Goal: Task Accomplishment & Management: Use online tool/utility

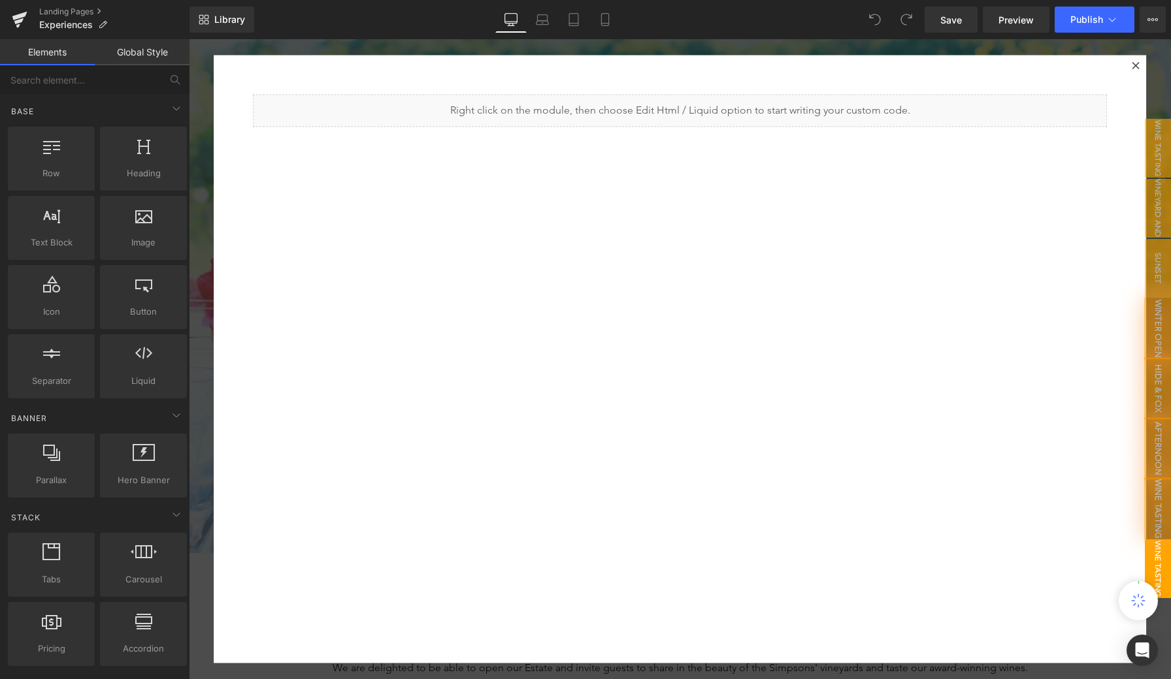
scroll to position [8, 0]
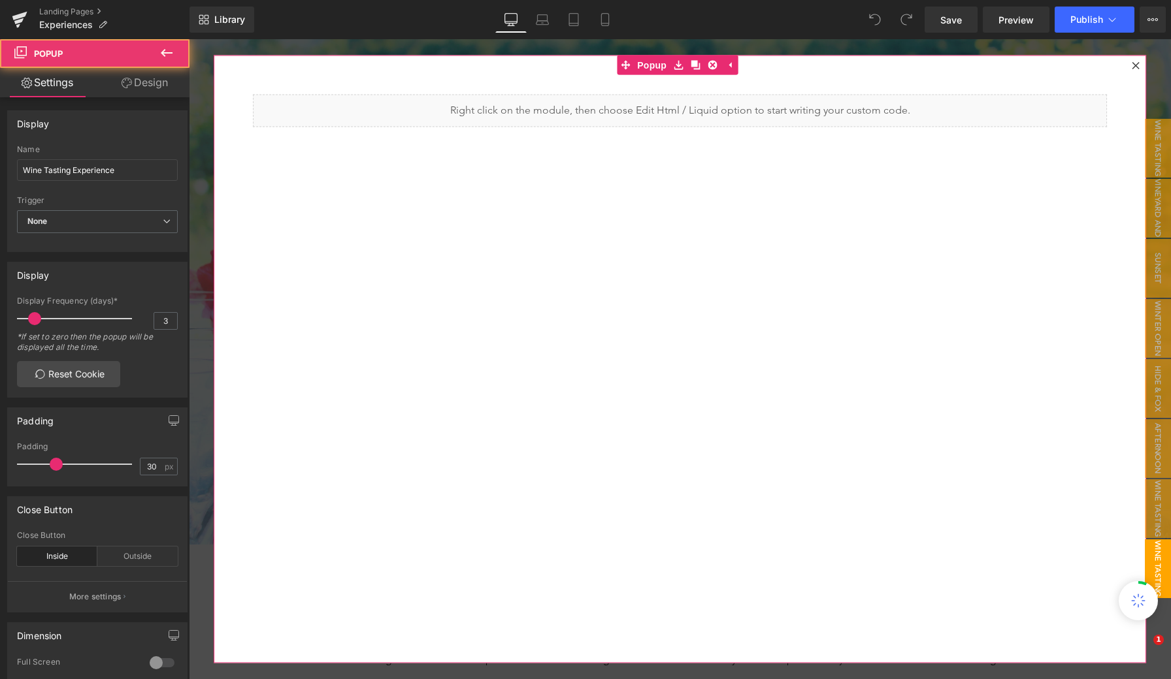
click at [1132, 67] on icon at bounding box center [1136, 66] width 8 height 8
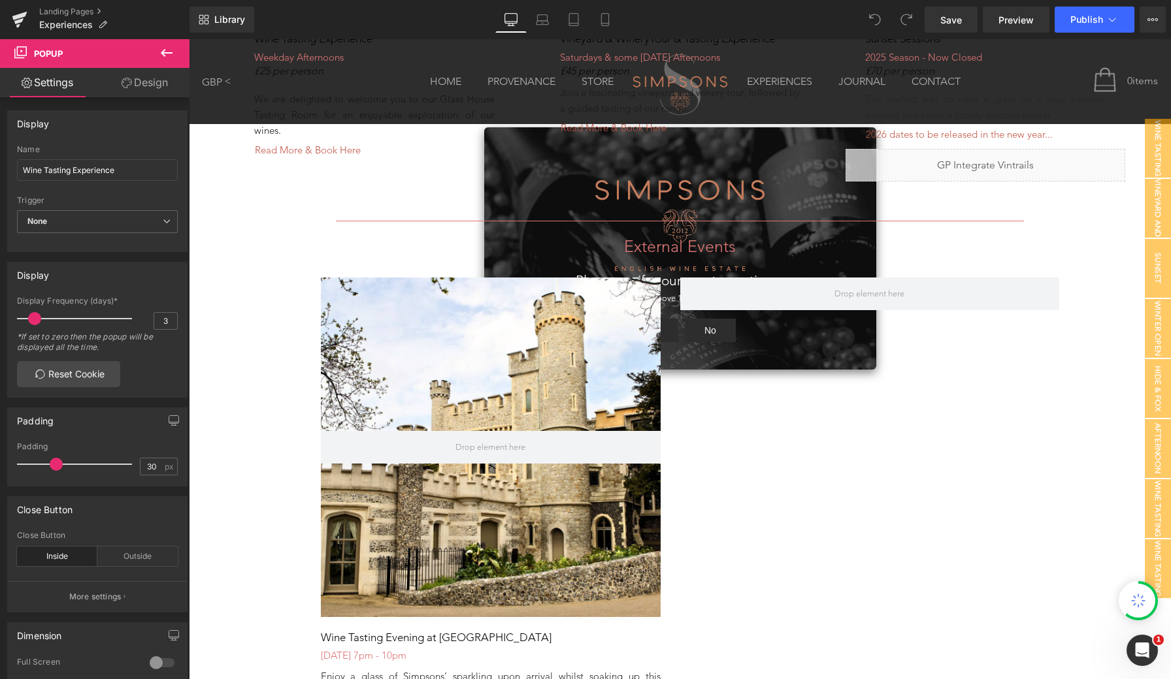
scroll to position [1126, 0]
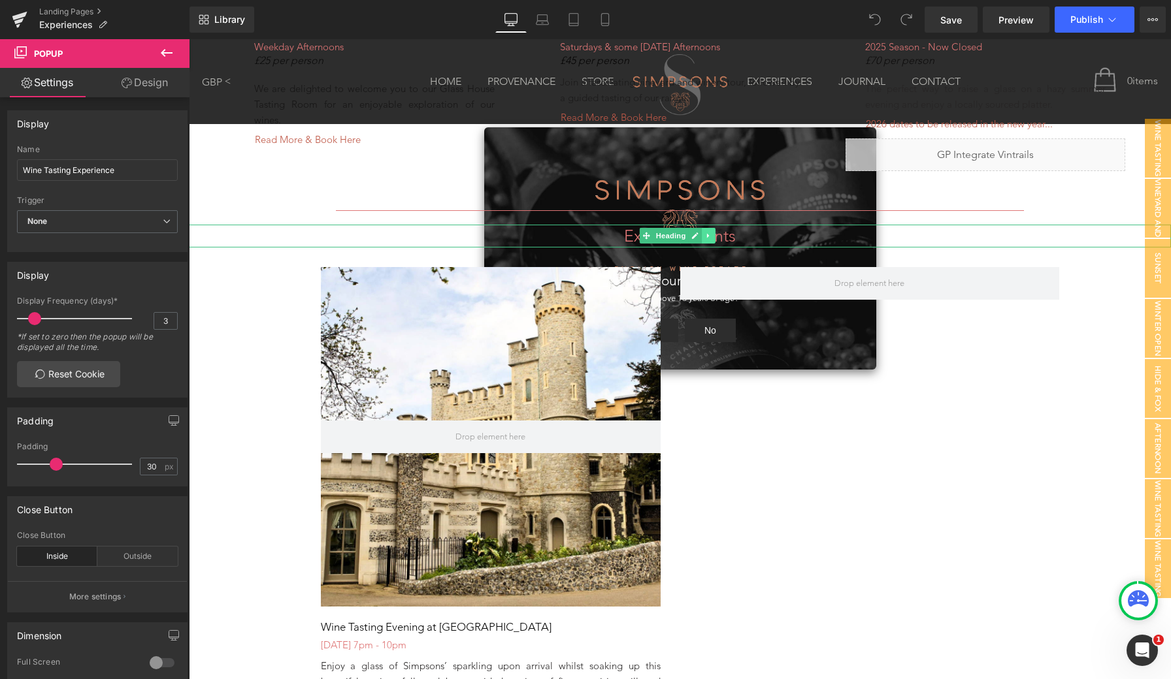
click at [708, 235] on icon at bounding box center [708, 236] width 7 height 8
click at [715, 233] on icon at bounding box center [714, 236] width 7 height 7
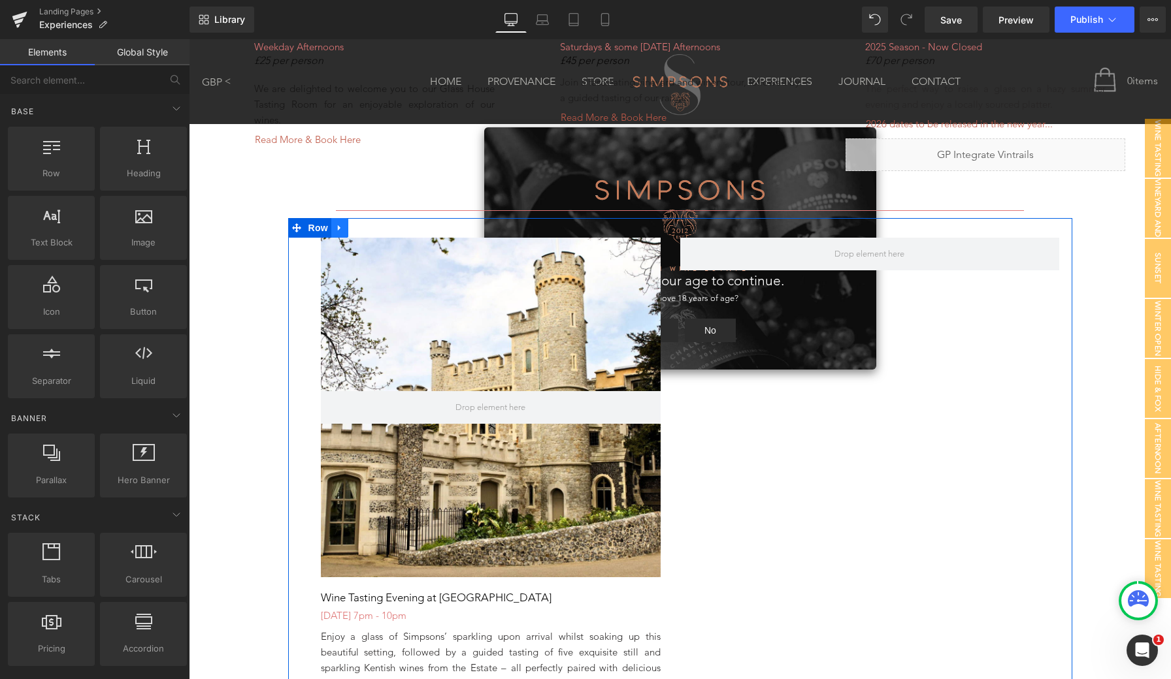
click at [335, 223] on icon at bounding box center [339, 228] width 9 height 10
click at [372, 218] on link at bounding box center [373, 228] width 17 height 20
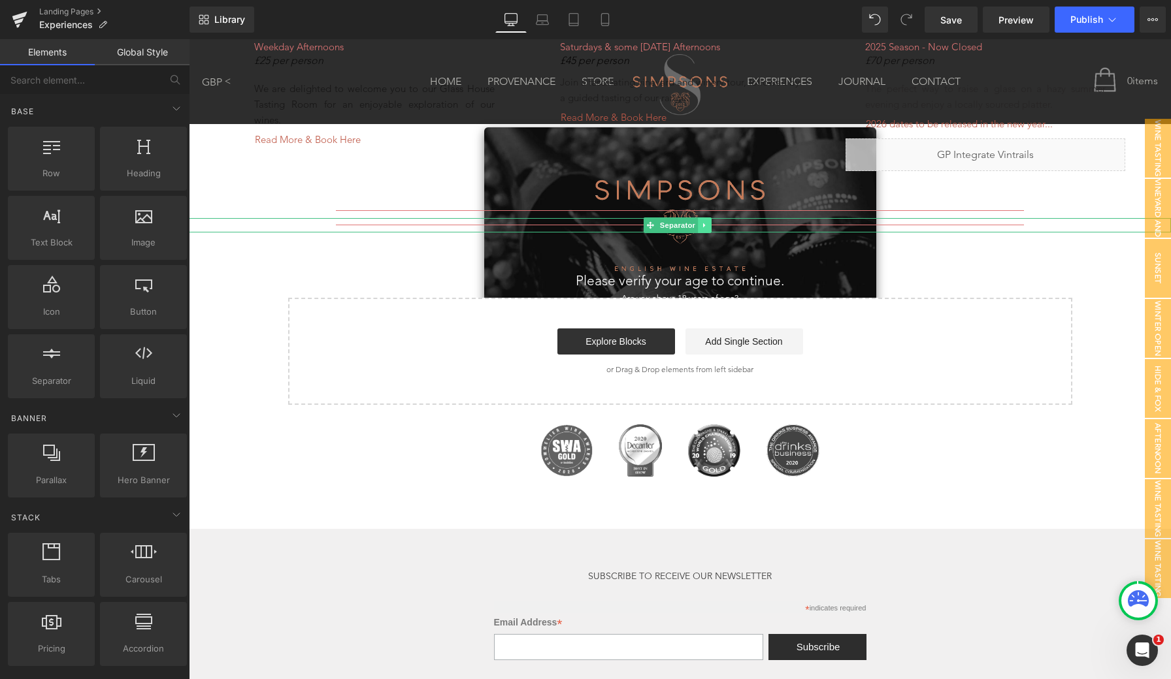
click at [710, 219] on link at bounding box center [705, 226] width 14 height 16
click at [713, 222] on icon at bounding box center [711, 224] width 7 height 7
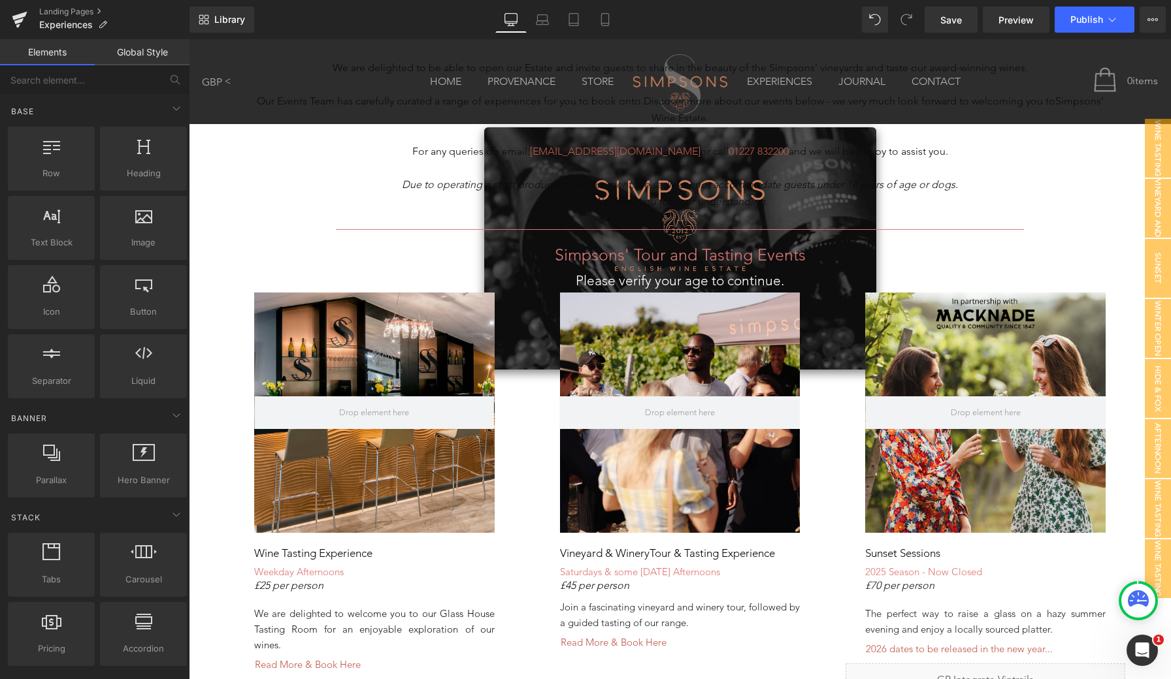
scroll to position [559, 0]
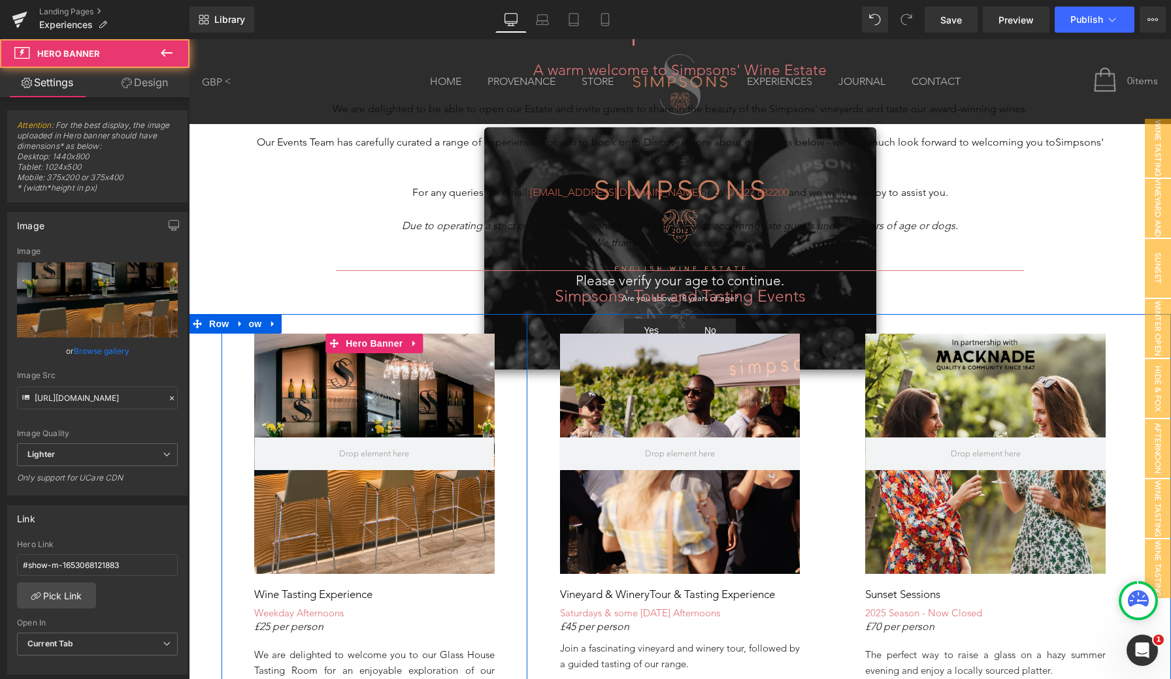
click at [348, 483] on div at bounding box center [374, 454] width 240 height 240
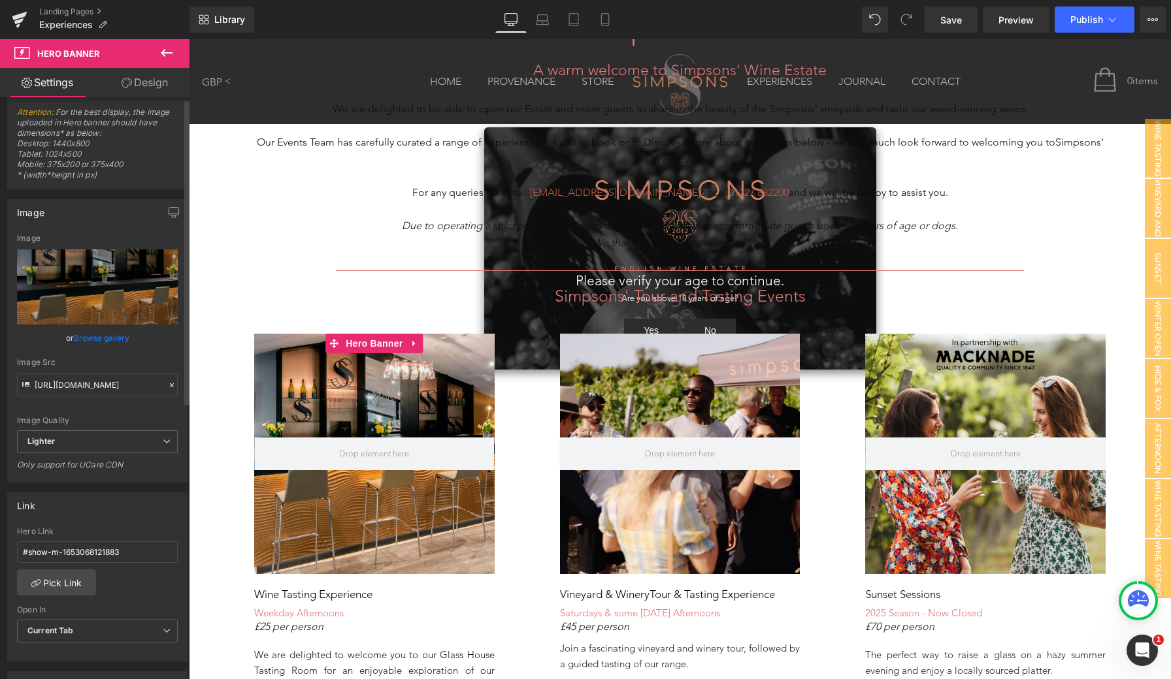
scroll to position [2, 0]
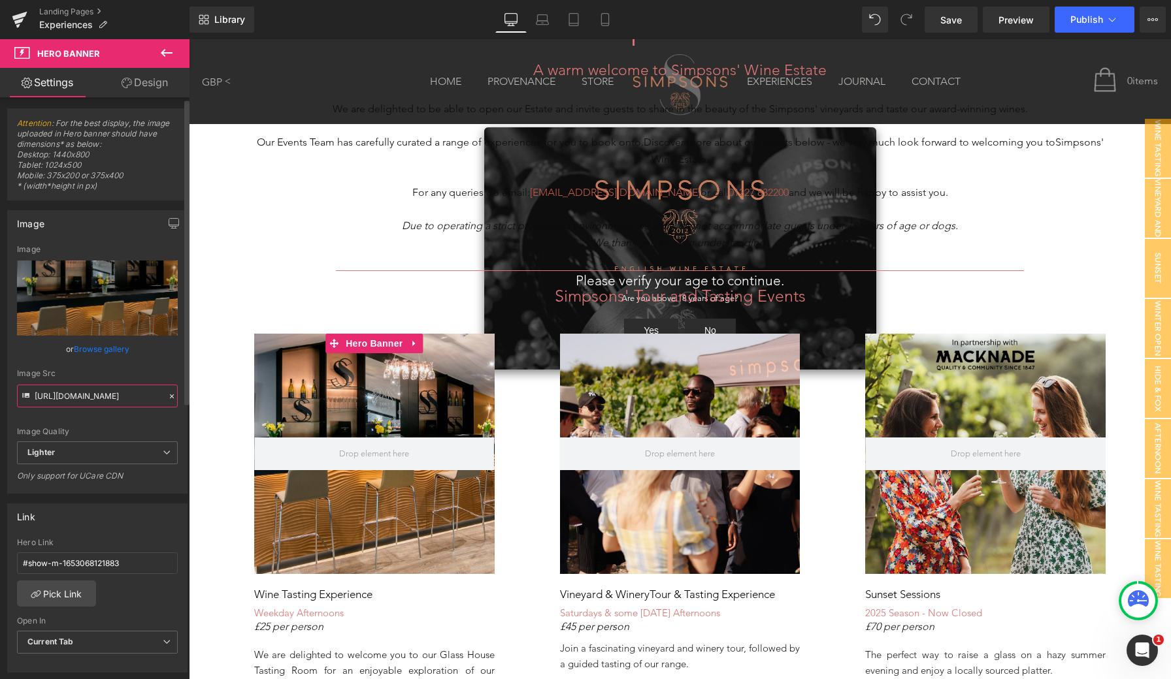
drag, startPoint x: 35, startPoint y: 395, endPoint x: 158, endPoint y: 408, distance: 123.5
click at [158, 408] on div "[URL][DOMAIN_NAME] Image Replace Image Upload image or Browse gallery Image Src…" at bounding box center [97, 369] width 179 height 248
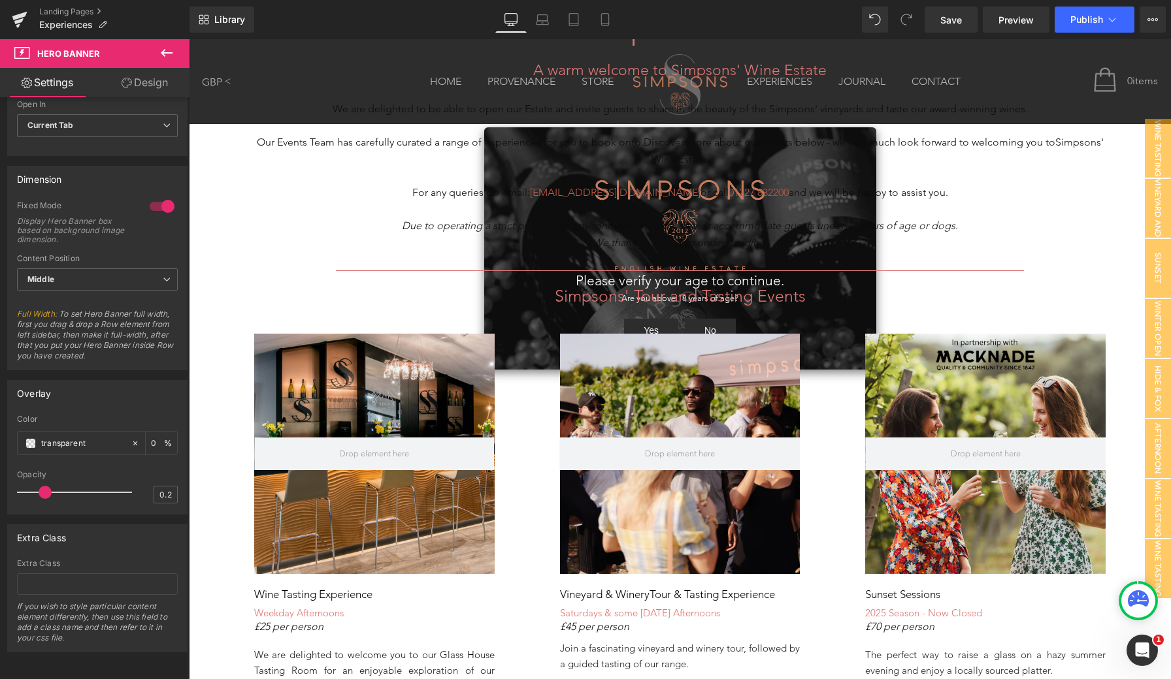
scroll to position [528, 0]
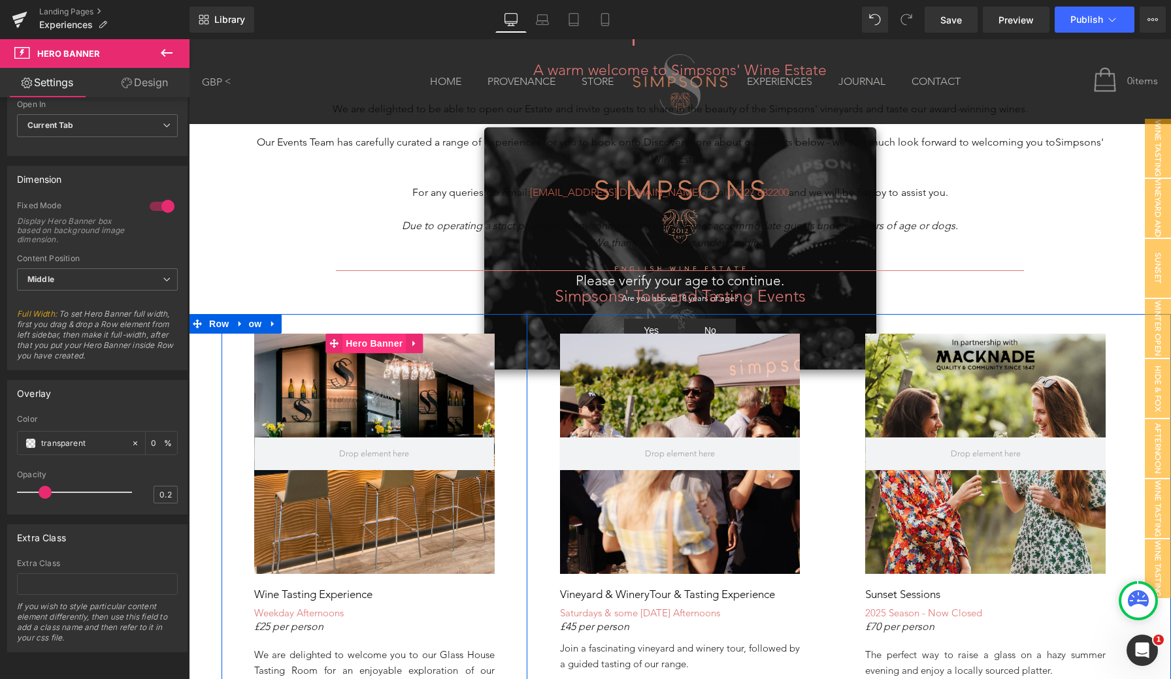
click at [361, 340] on span "Hero Banner" at bounding box center [373, 344] width 63 height 20
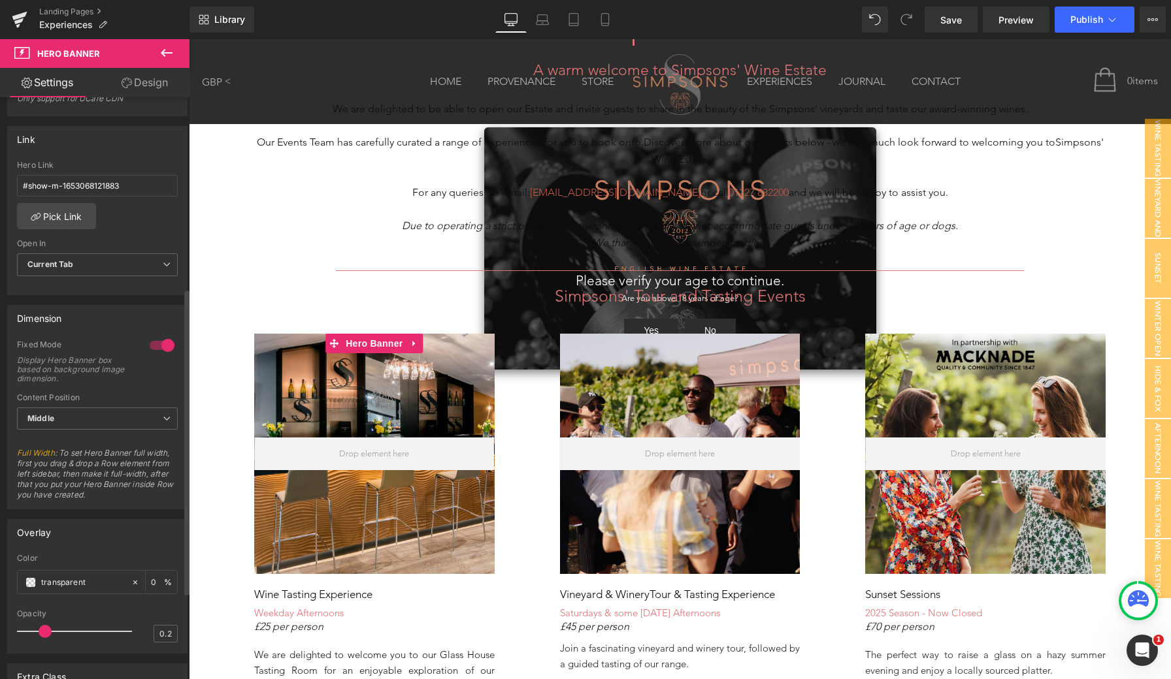
scroll to position [353, 0]
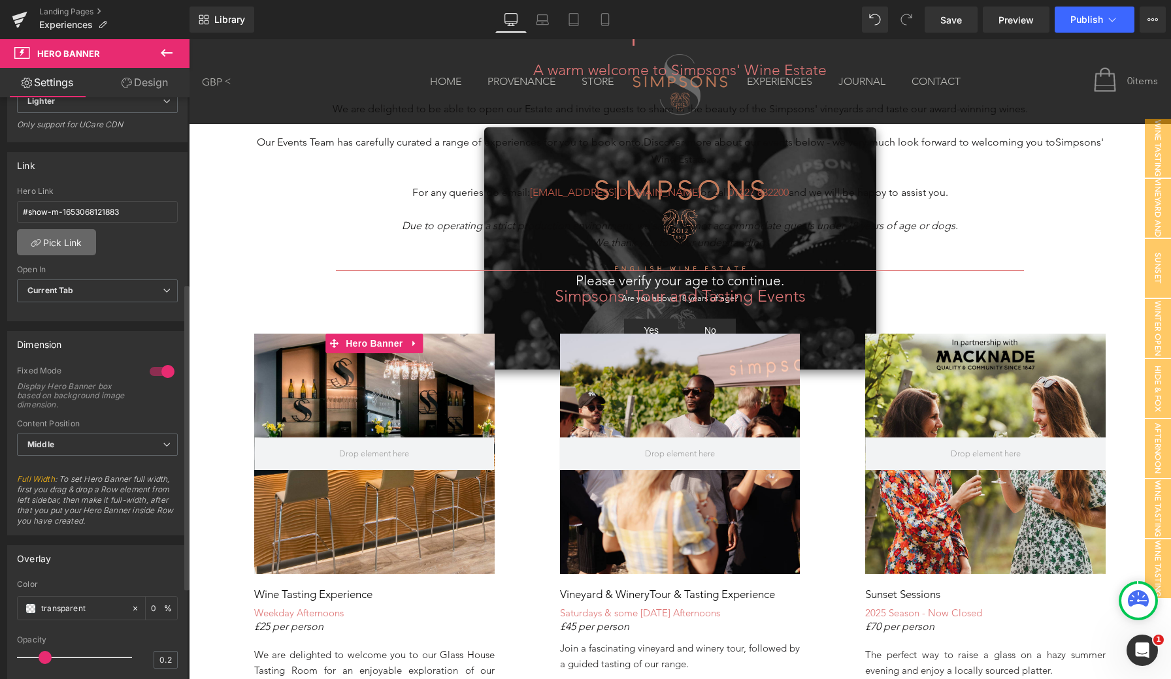
click at [71, 237] on link "Pick Link" at bounding box center [56, 242] width 79 height 26
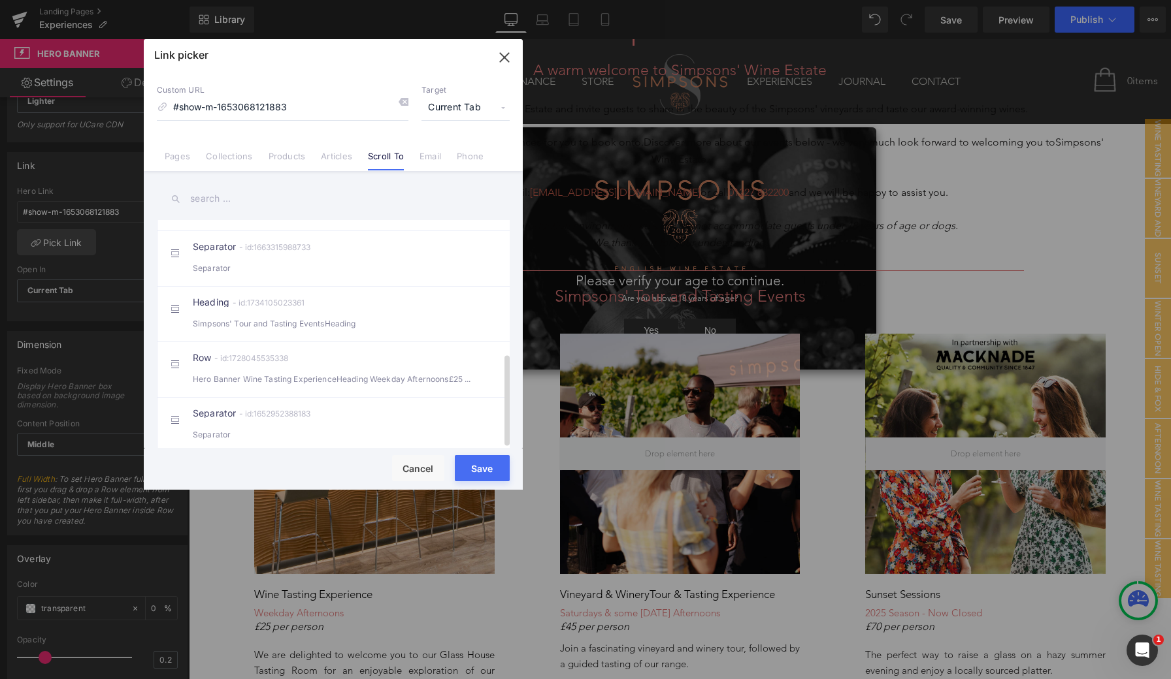
scroll to position [329, 0]
click at [506, 51] on icon "button" at bounding box center [504, 57] width 21 height 21
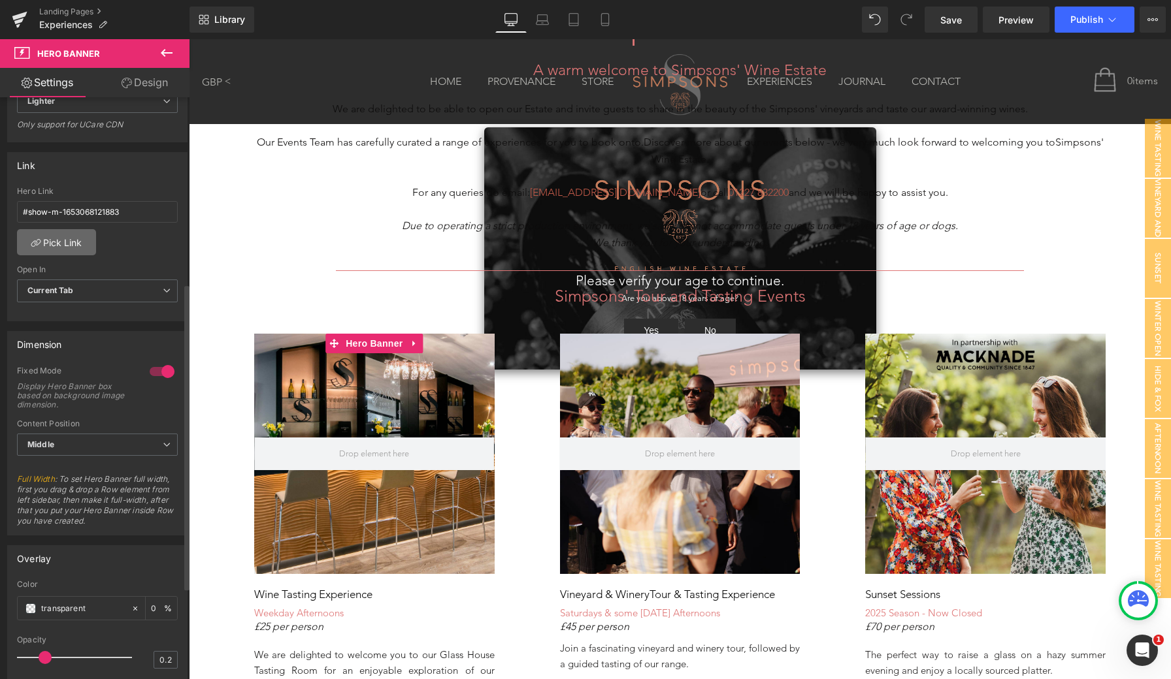
click at [46, 244] on link "Pick Link" at bounding box center [56, 242] width 79 height 26
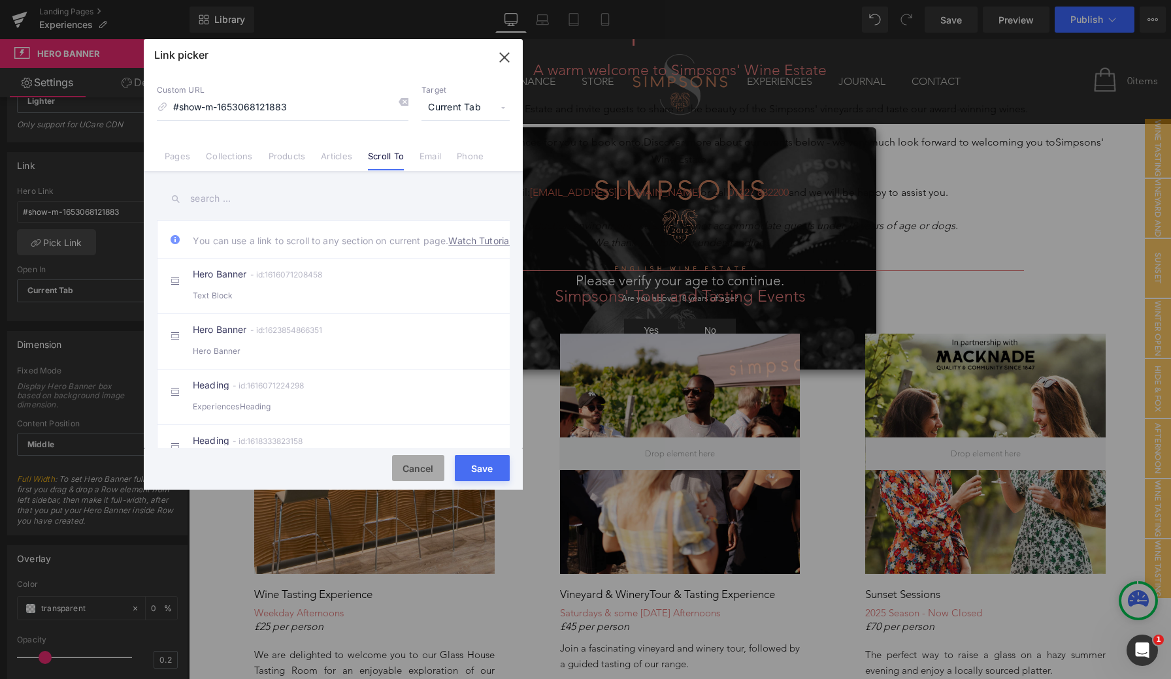
click at [408, 459] on button "Cancel" at bounding box center [418, 468] width 52 height 26
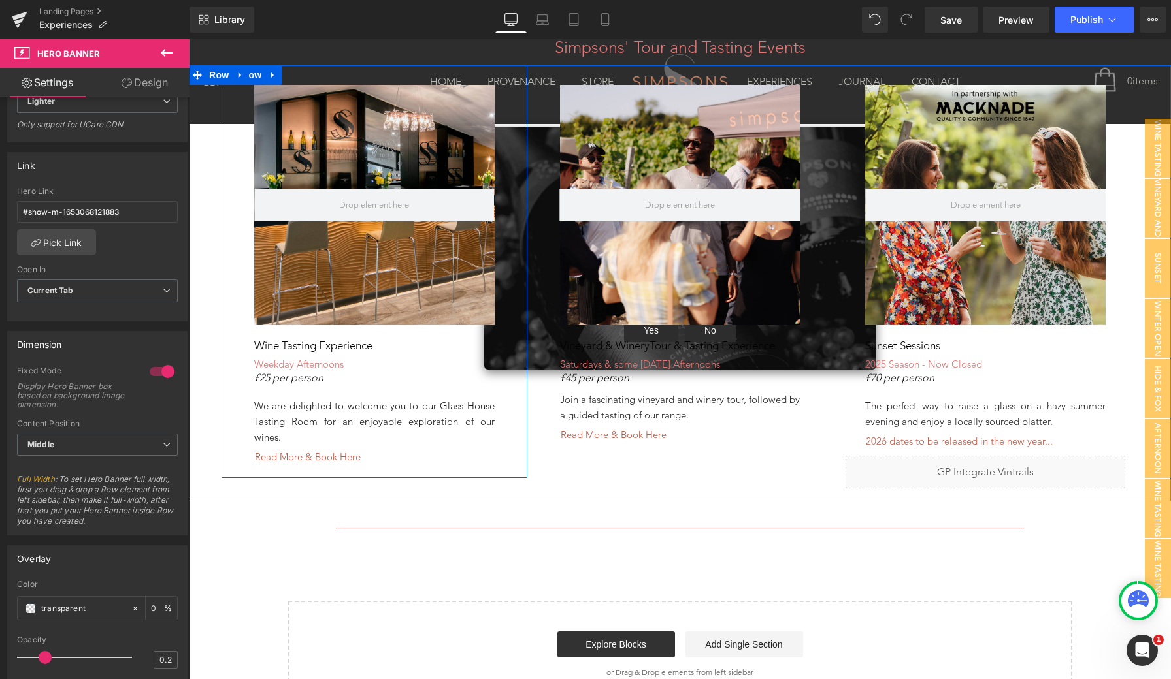
scroll to position [814, 0]
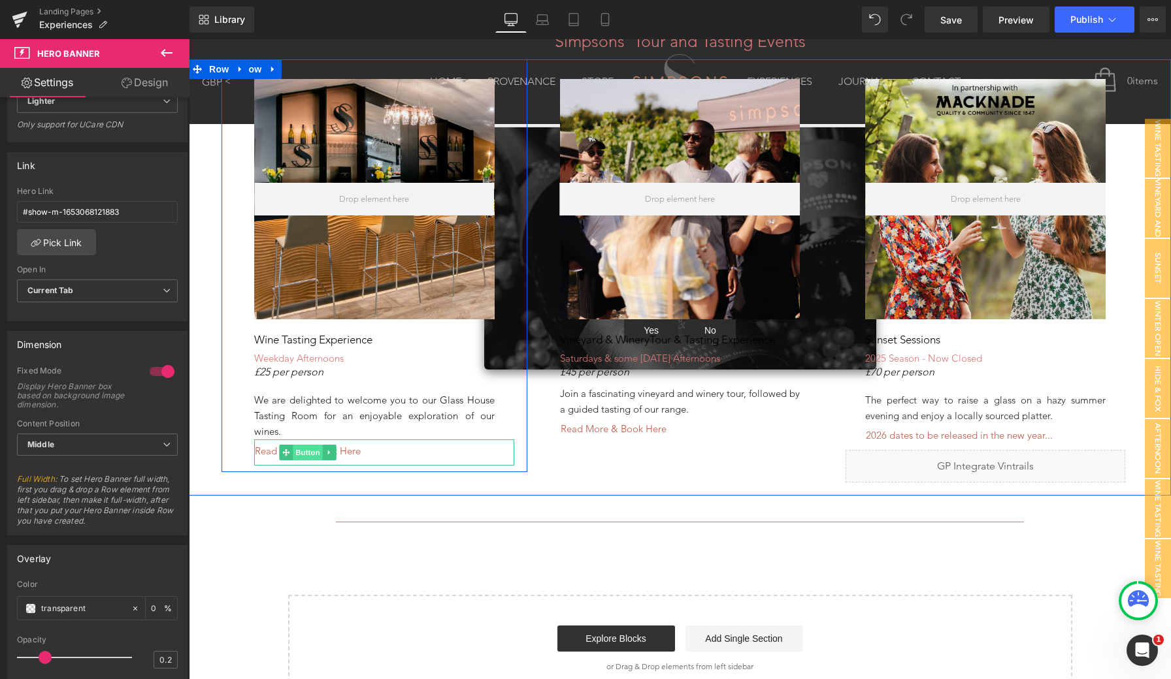
click at [306, 448] on span "Button" at bounding box center [308, 453] width 30 height 16
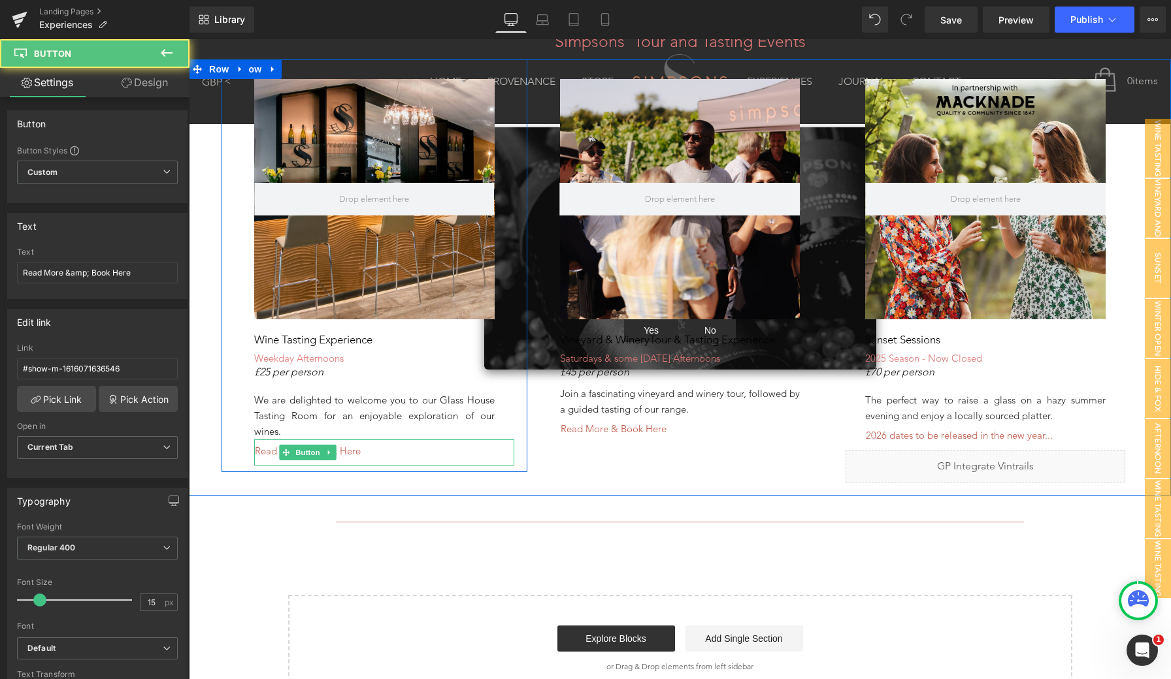
click at [362, 451] on div "Read More & Book Here" at bounding box center [384, 452] width 260 height 25
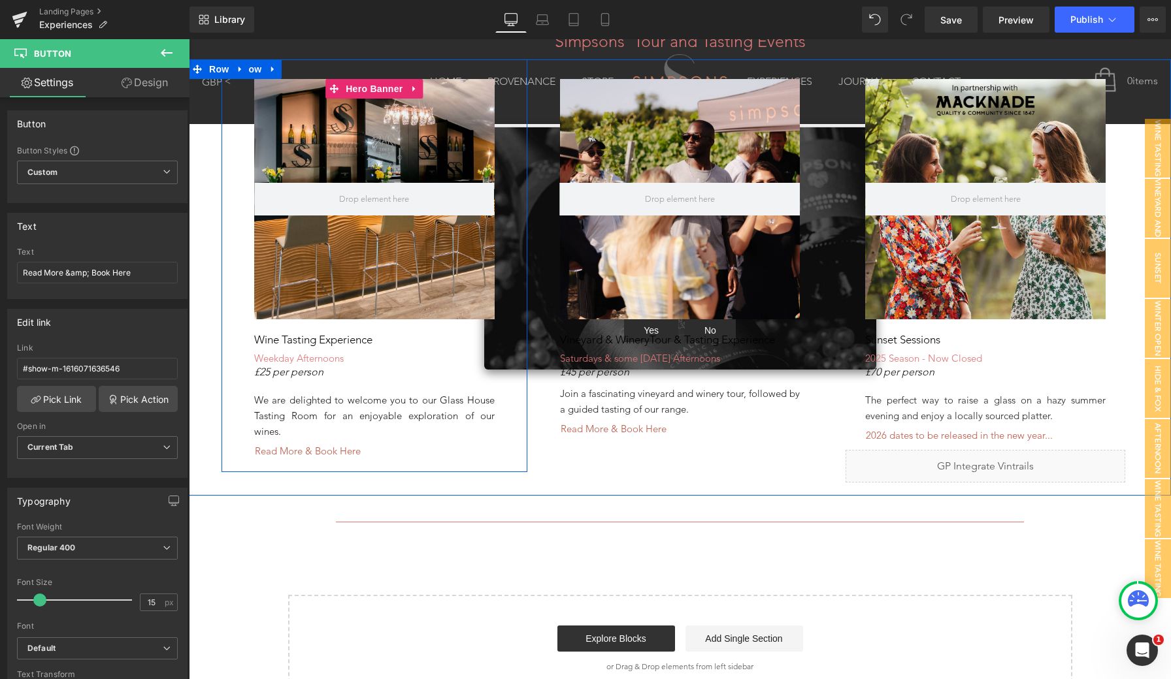
click at [385, 292] on div at bounding box center [374, 199] width 240 height 240
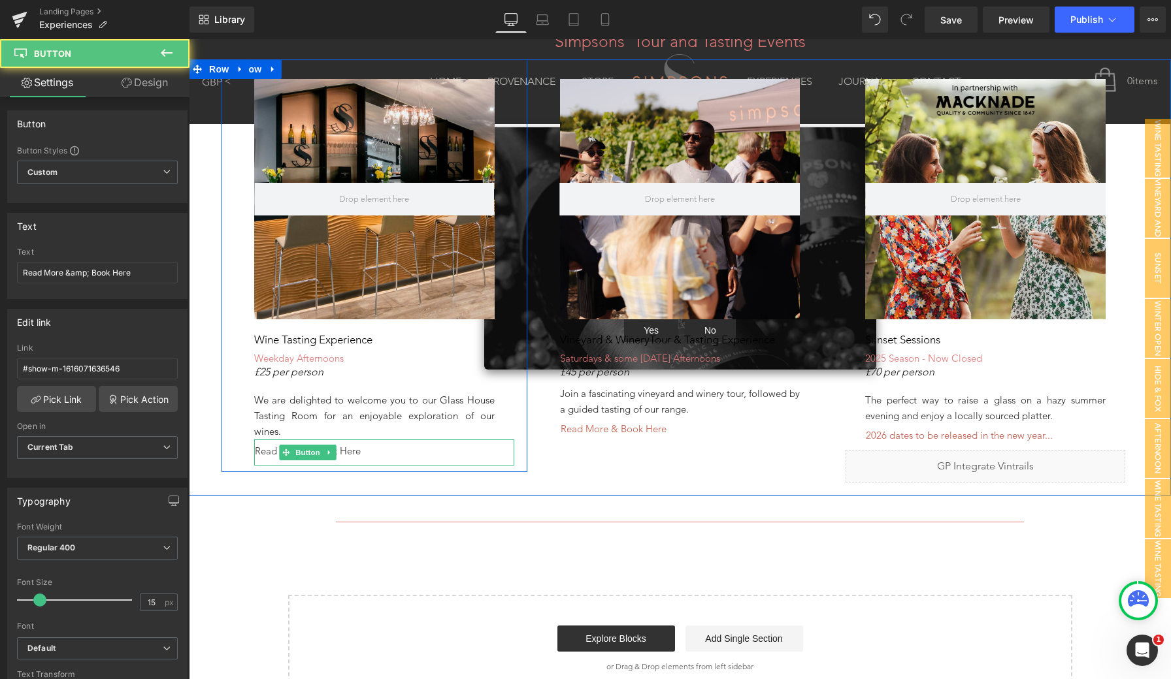
click at [346, 445] on span "Read More & Book Here" at bounding box center [308, 451] width 106 height 14
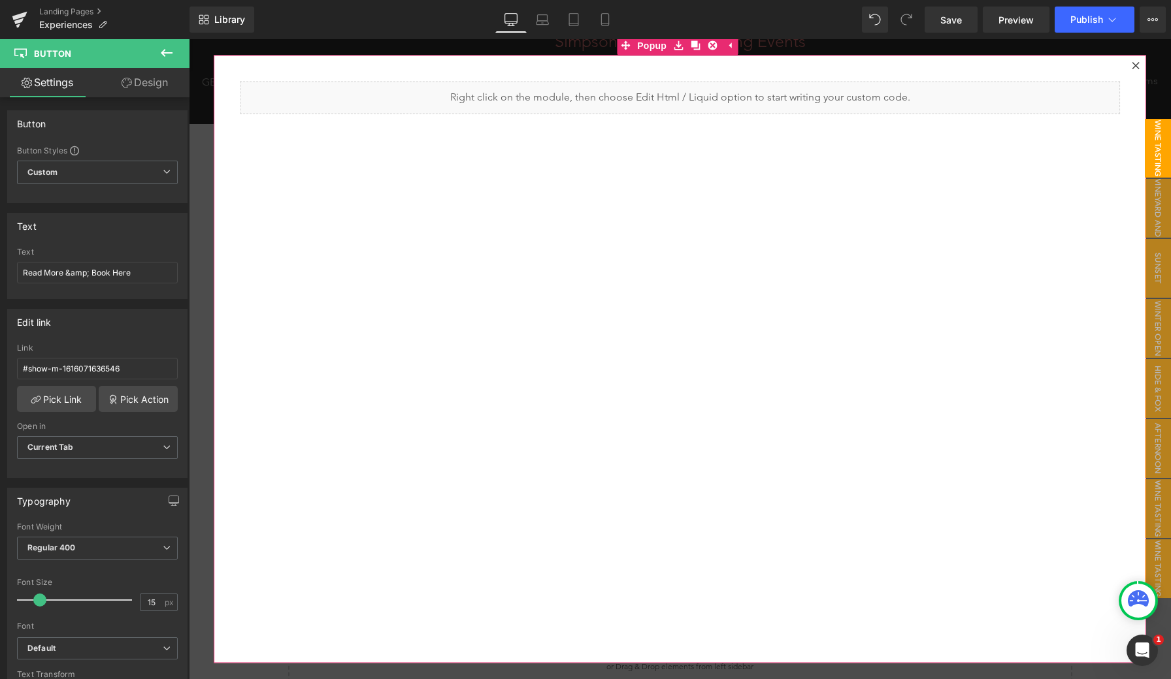
click at [1128, 65] on div at bounding box center [1136, 66] width 16 height 16
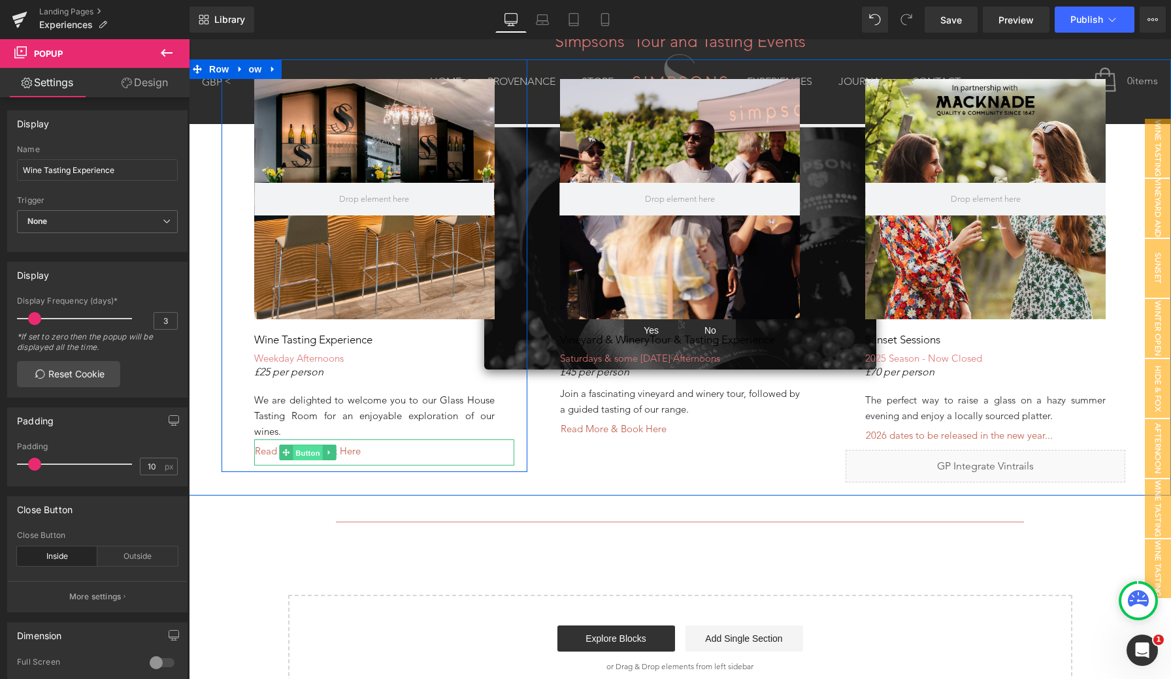
click at [302, 449] on span "Button" at bounding box center [308, 454] width 30 height 16
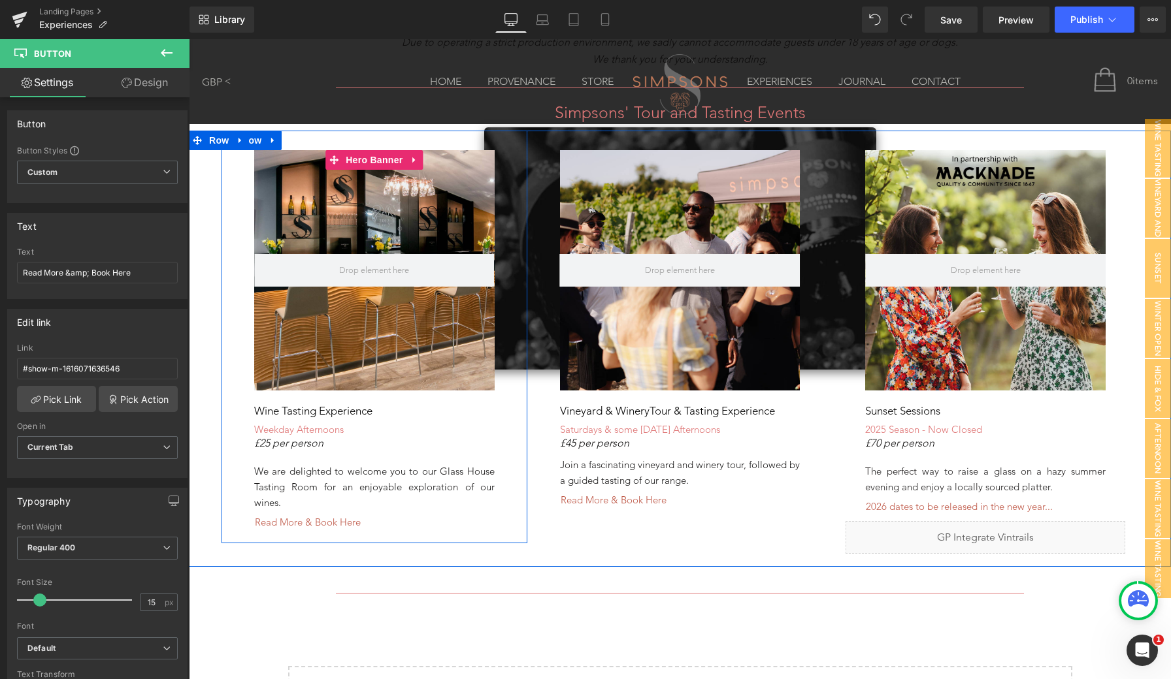
scroll to position [715, 0]
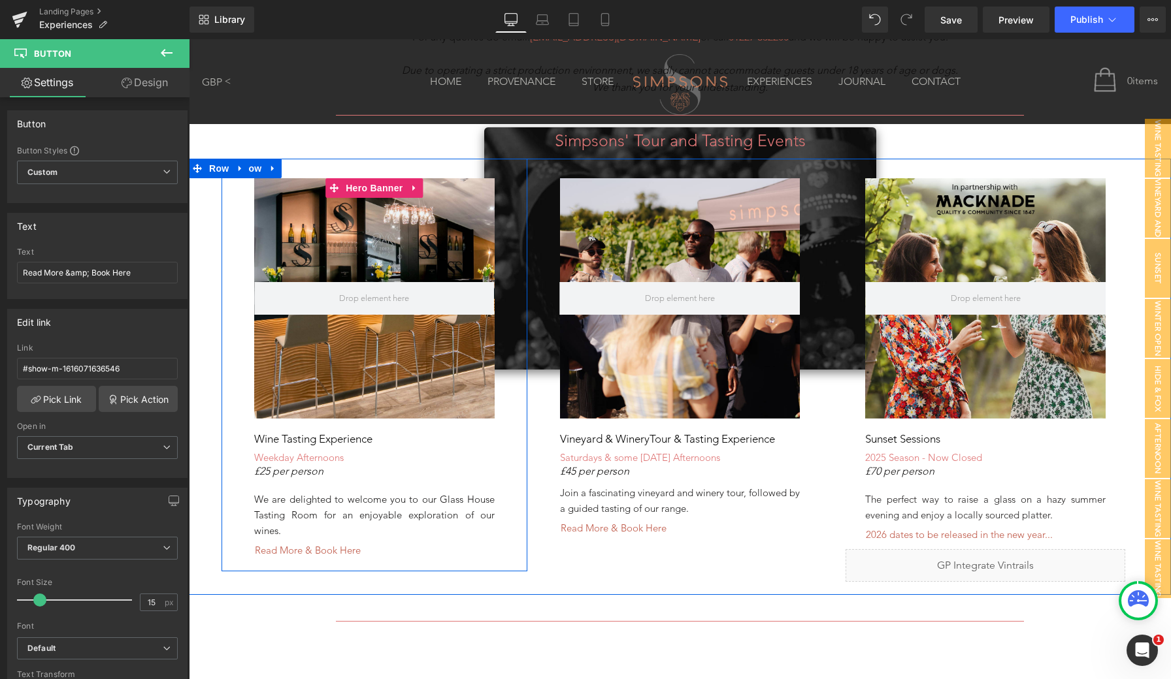
click at [347, 233] on div at bounding box center [374, 298] width 240 height 240
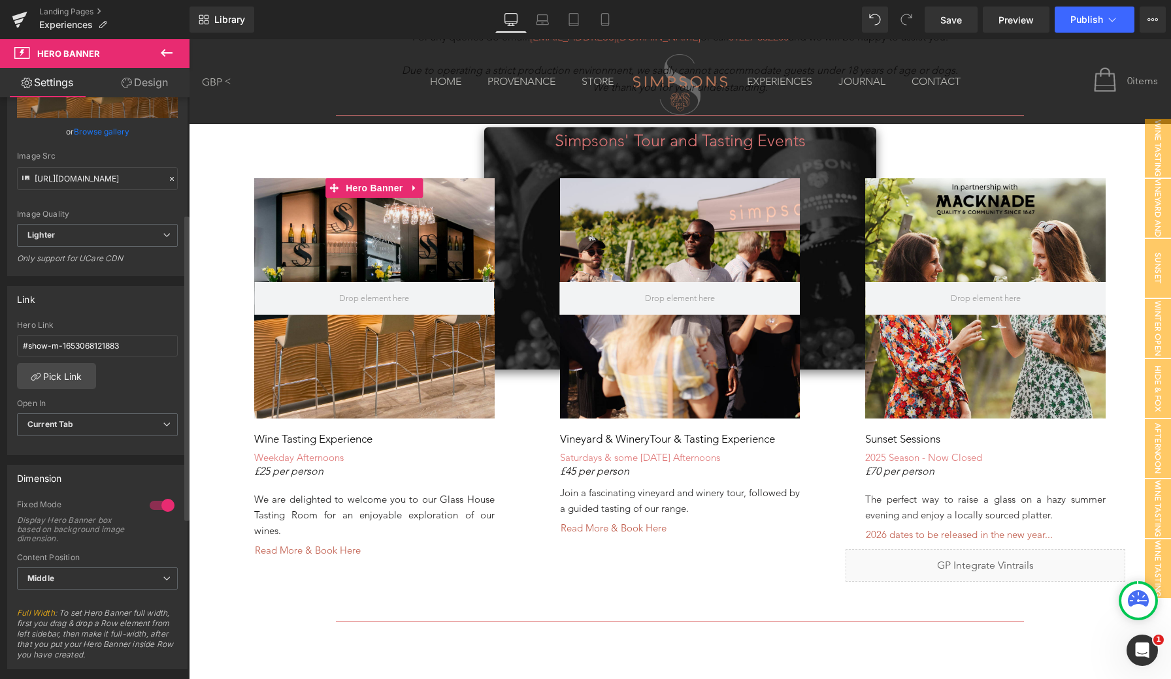
scroll to position [226, 0]
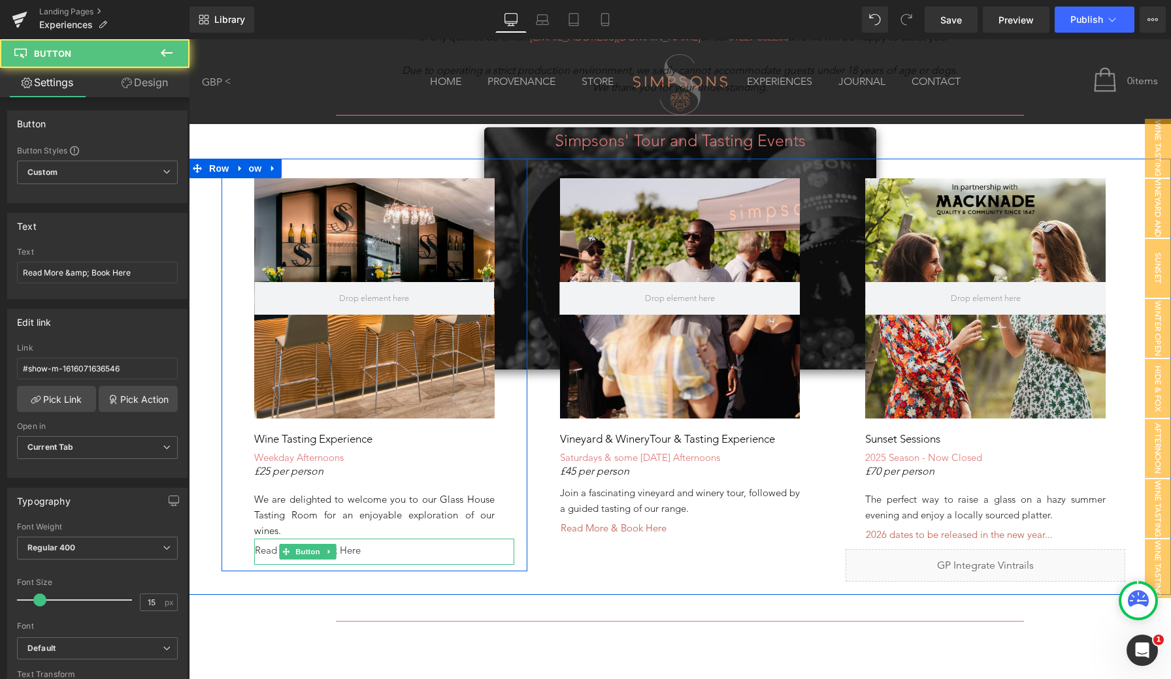
click at [344, 551] on span "Read More & Book Here" at bounding box center [308, 551] width 106 height 14
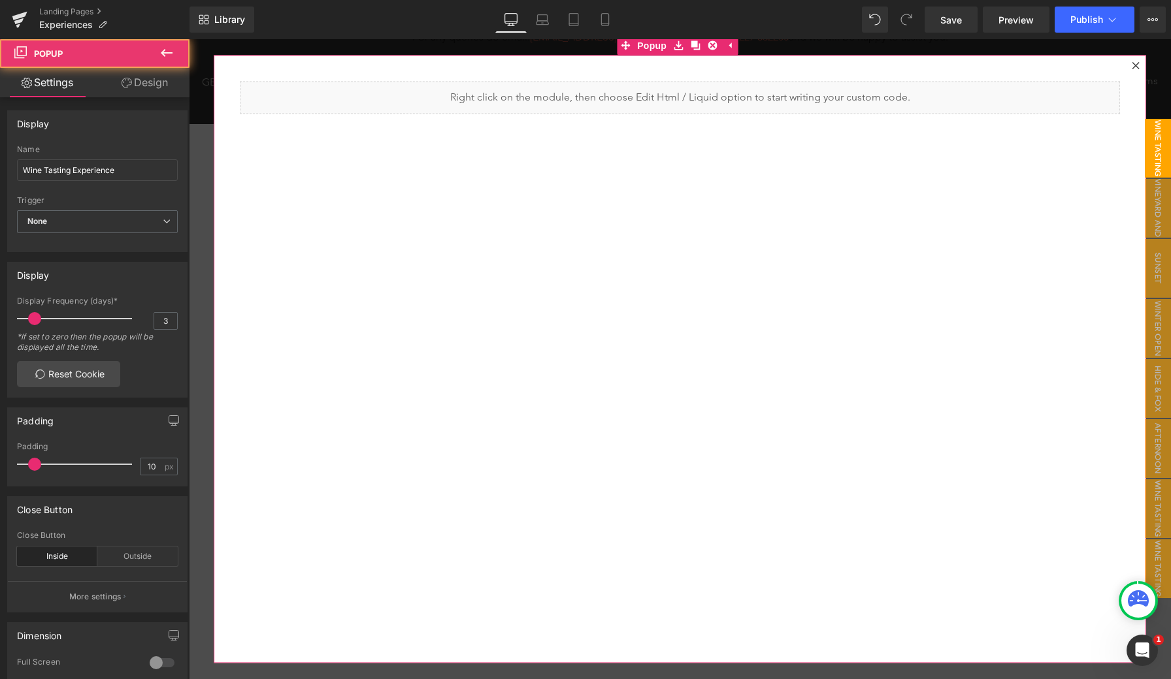
click at [1132, 67] on icon at bounding box center [1135, 65] width 7 height 7
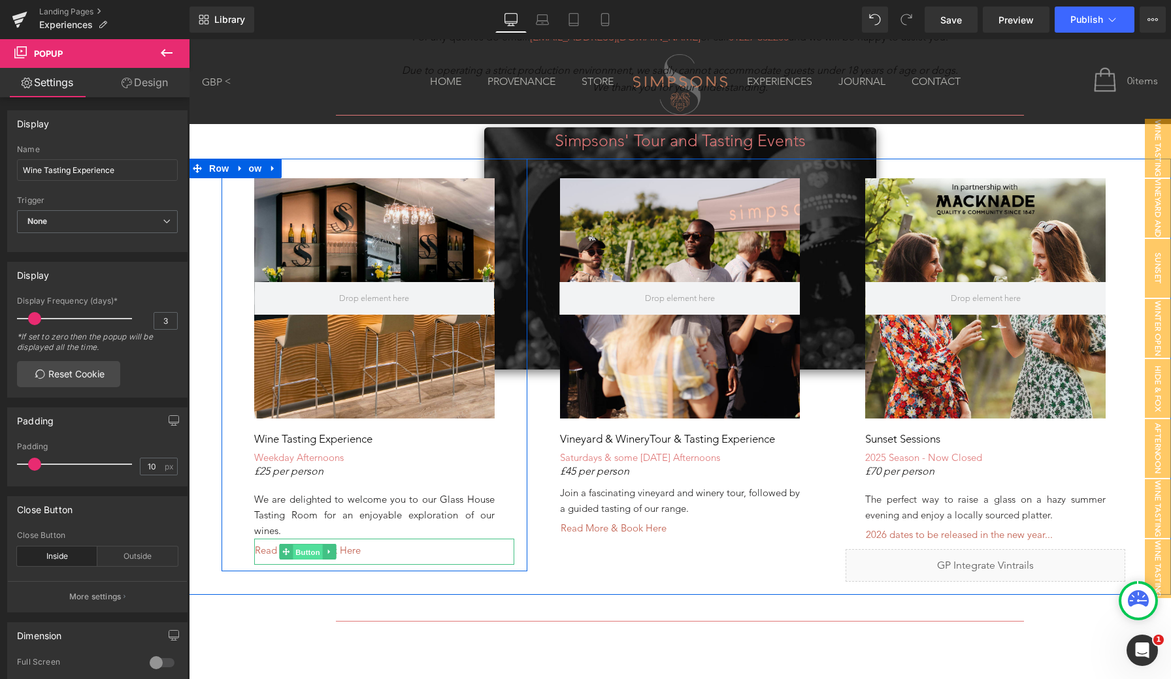
click at [306, 547] on span "Button" at bounding box center [308, 553] width 30 height 16
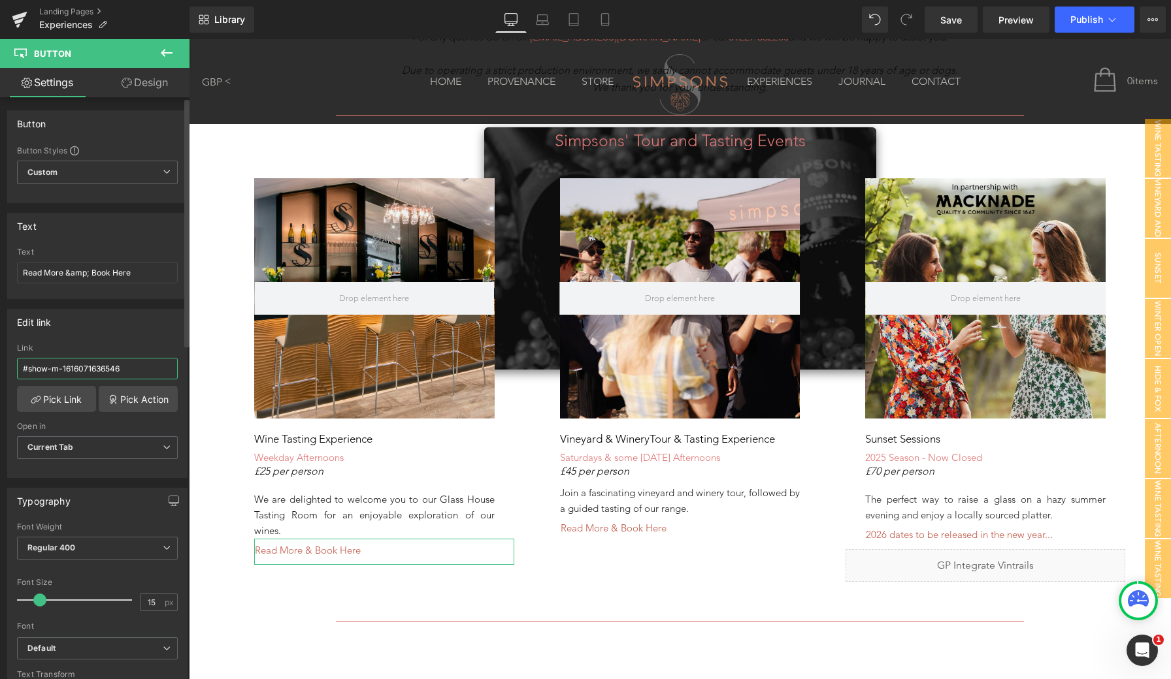
drag, startPoint x: 133, startPoint y: 368, endPoint x: 0, endPoint y: 368, distance: 132.6
click at [0, 368] on div "Edit link #show-m-1616071636546 Link #show-m-1616071636546 Pick Link Pick Actio…" at bounding box center [97, 388] width 195 height 179
click at [959, 24] on span "Save" at bounding box center [951, 20] width 22 height 14
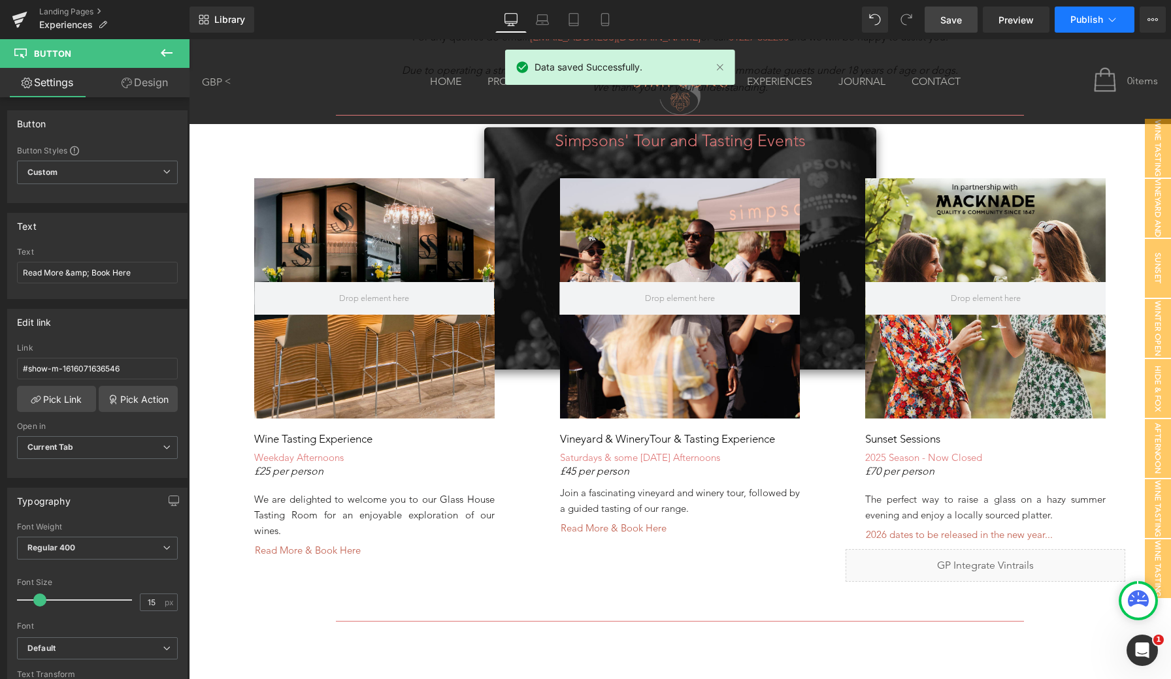
click at [1088, 25] on button "Publish" at bounding box center [1094, 20] width 80 height 26
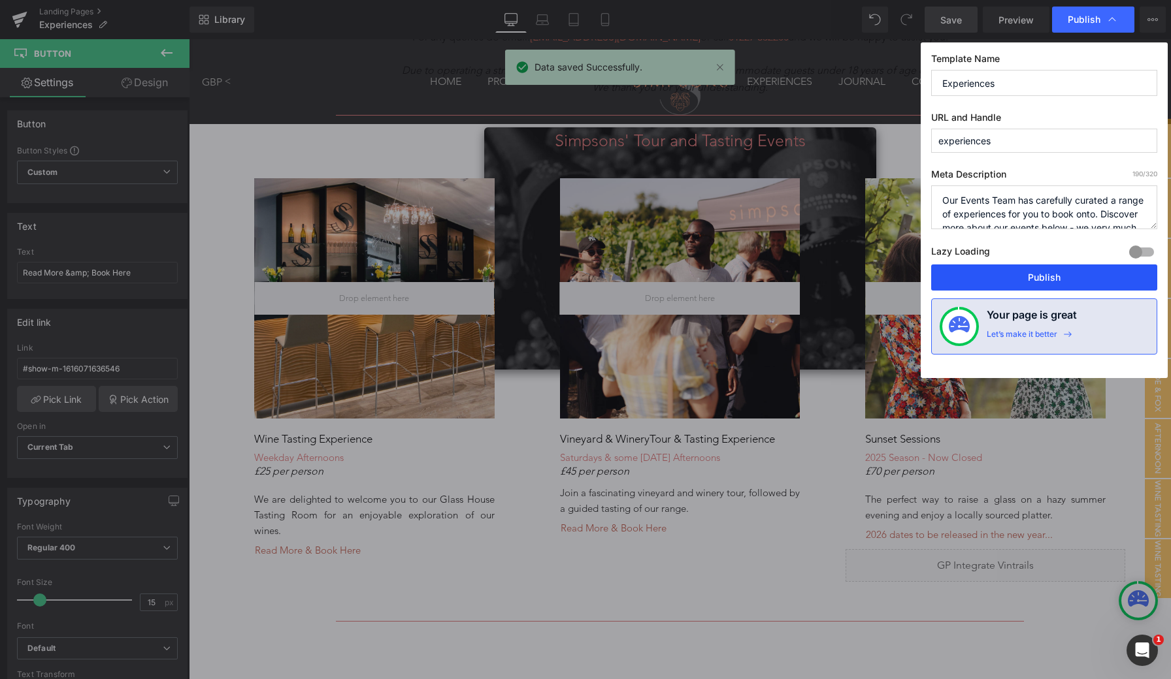
click at [1026, 278] on button "Publish" at bounding box center [1044, 278] width 226 height 26
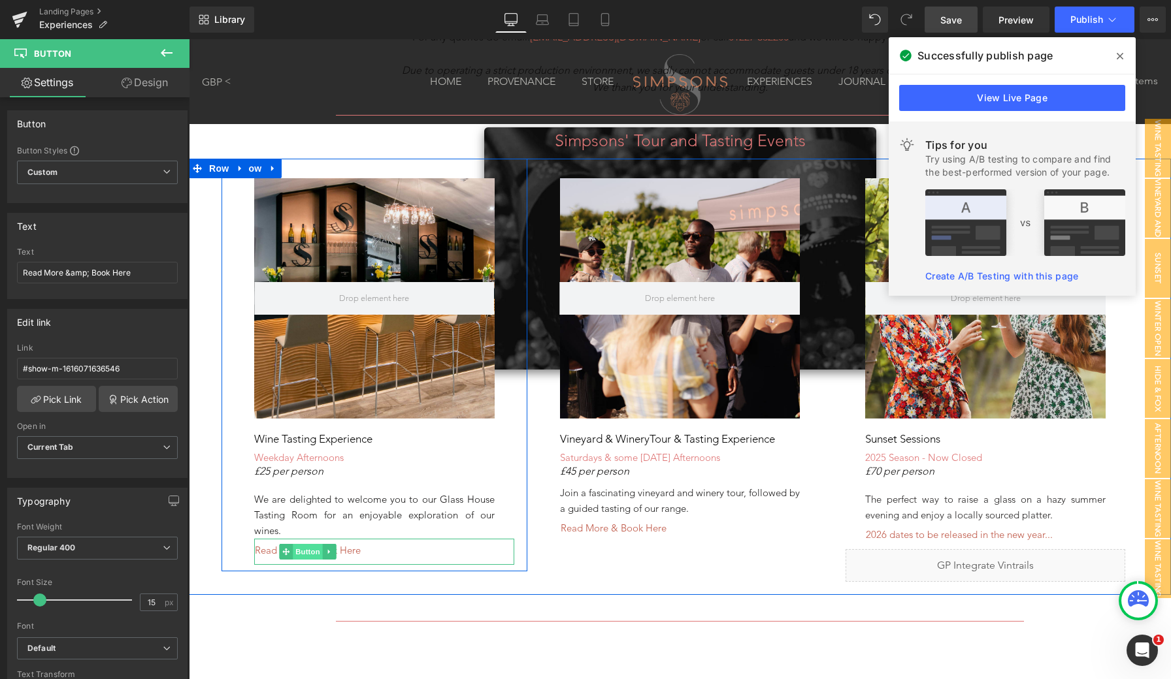
click at [308, 546] on span "Button" at bounding box center [308, 552] width 30 height 16
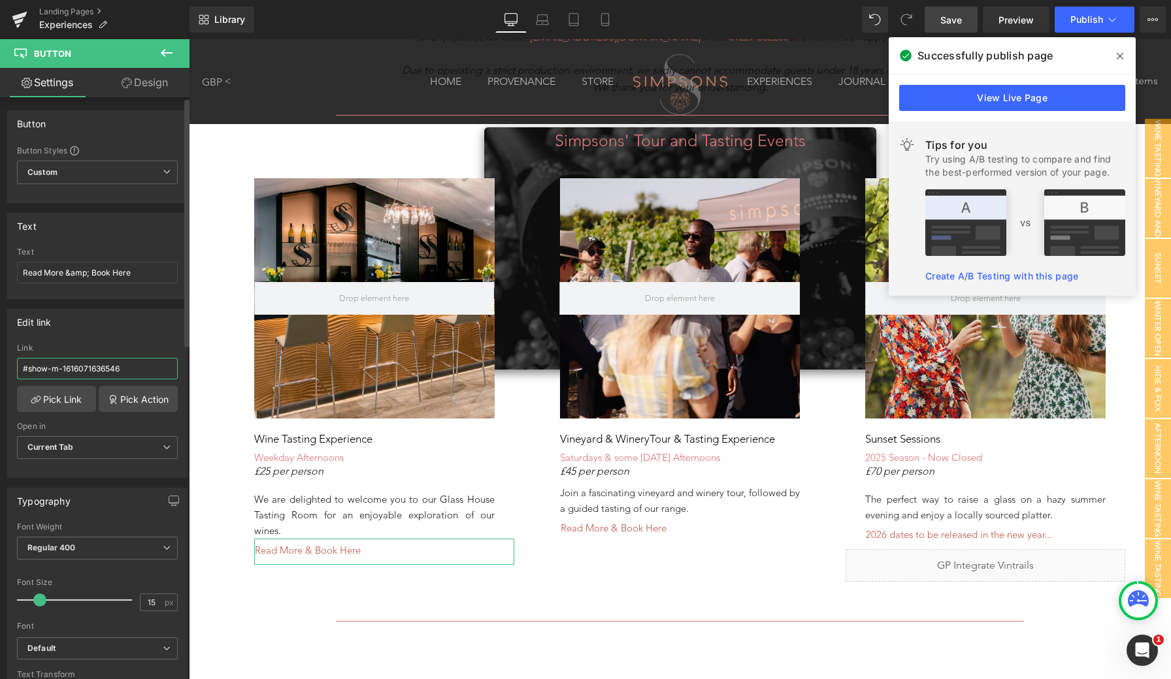
drag, startPoint x: 129, startPoint y: 368, endPoint x: 0, endPoint y: 363, distance: 128.8
click at [0, 363] on div "Edit link #show-m-1616071636546 Link #show-m-1616071636546 Pick Link Pick Actio…" at bounding box center [97, 388] width 195 height 179
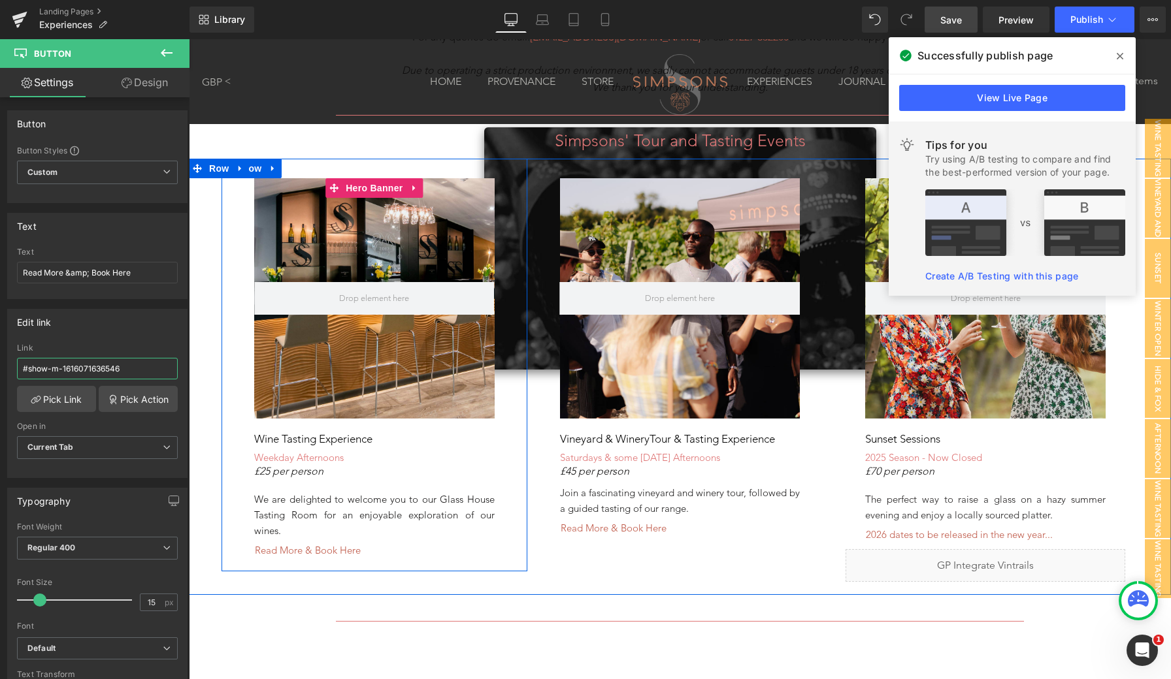
click at [327, 367] on div at bounding box center [374, 298] width 240 height 240
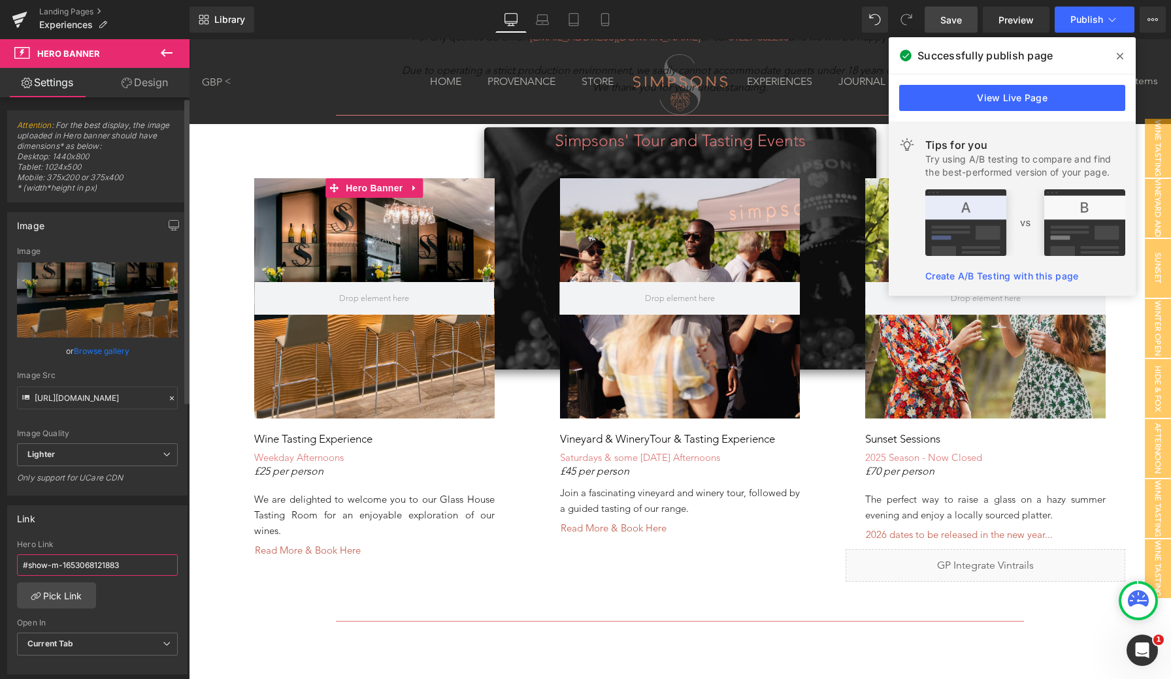
drag, startPoint x: 131, startPoint y: 561, endPoint x: 0, endPoint y: 561, distance: 131.3
click at [0, 561] on div "Link #show-m-1653068121883 Hero Link #show-m-1653068121883 Pick Link Current Ta…" at bounding box center [97, 585] width 195 height 179
paste input "16071636546"
type input "#show-m-1616071636546"
click at [958, 23] on span "Save" at bounding box center [951, 20] width 22 height 14
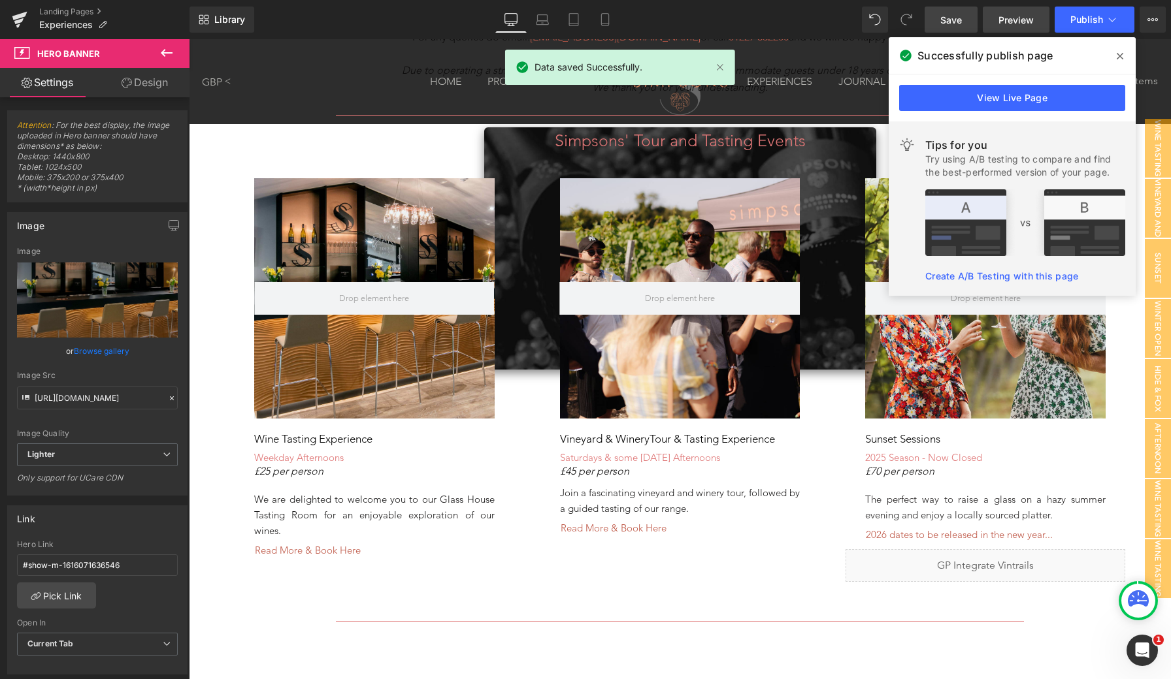
click at [1012, 17] on span "Preview" at bounding box center [1015, 20] width 35 height 14
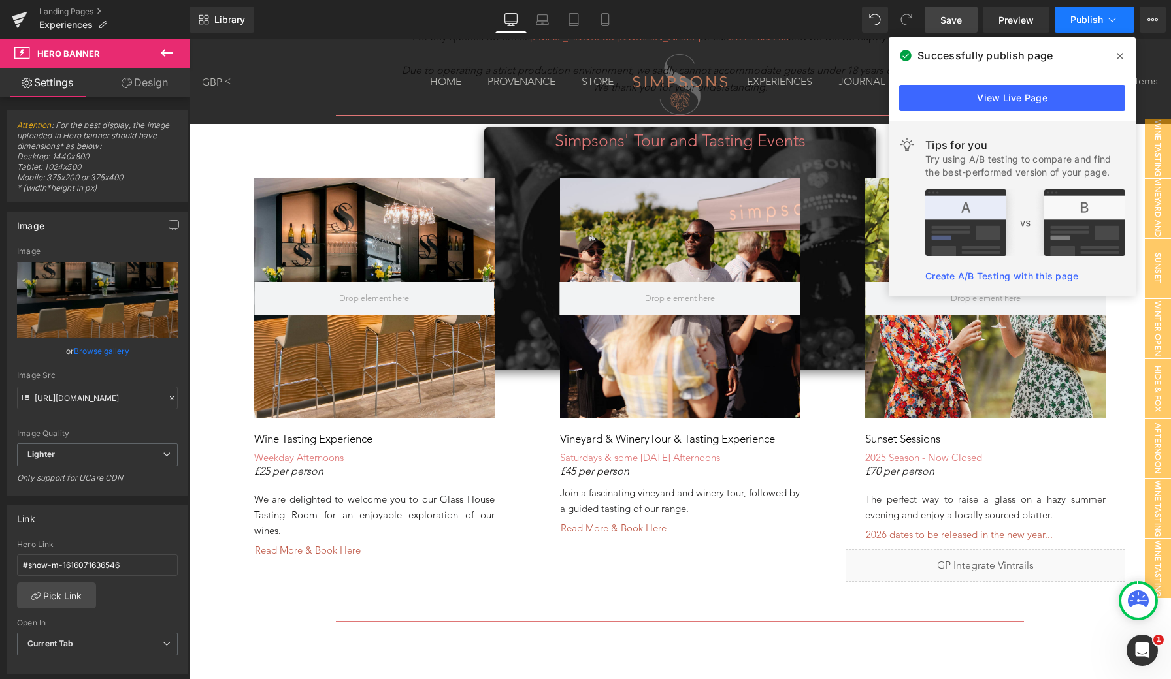
click at [1092, 16] on span "Publish" at bounding box center [1086, 19] width 33 height 10
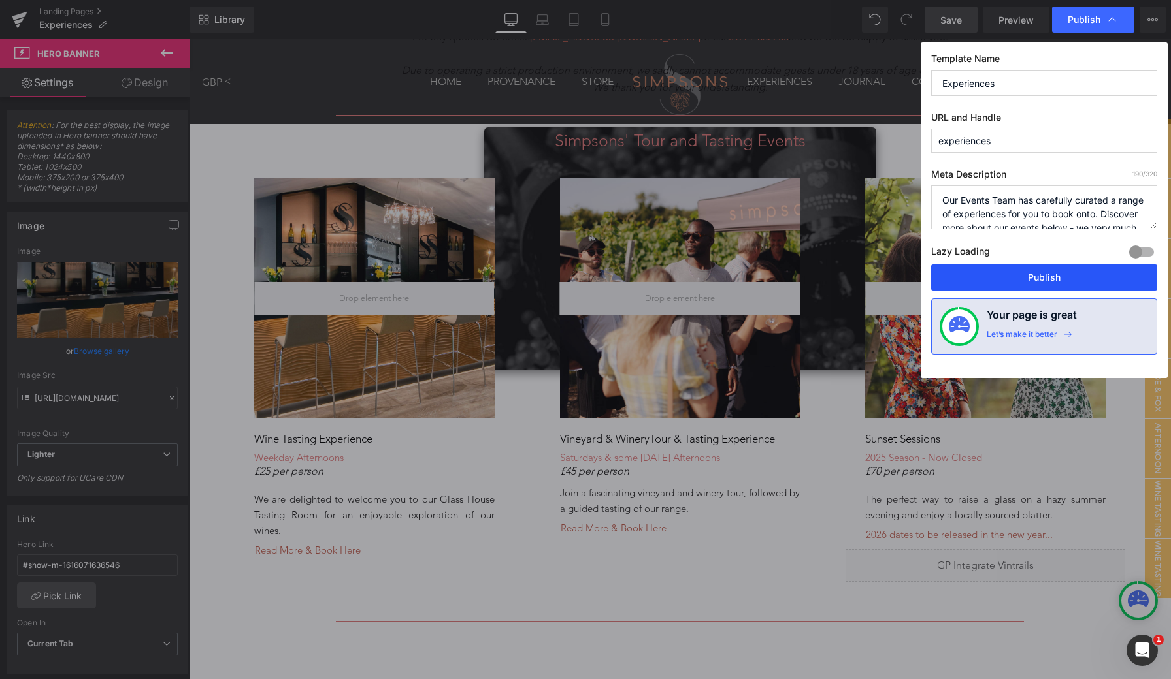
click at [1042, 278] on button "Publish" at bounding box center [1044, 278] width 226 height 26
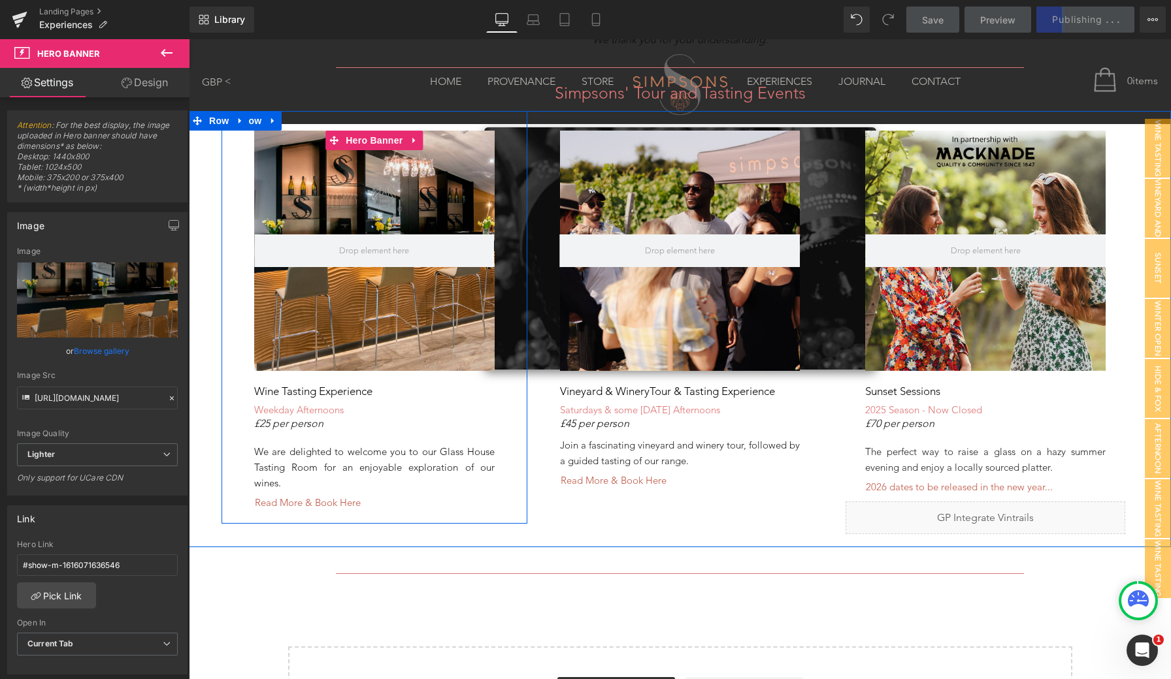
scroll to position [767, 0]
